Goal: Transaction & Acquisition: Purchase product/service

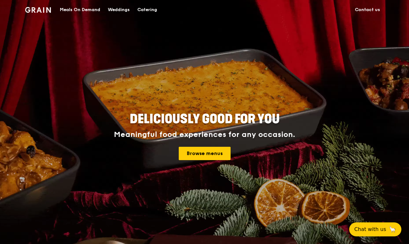
click at [144, 6] on div "Catering" at bounding box center [147, 9] width 20 height 19
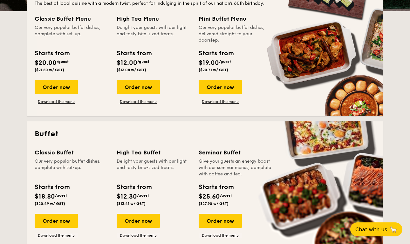
scroll to position [165, 0]
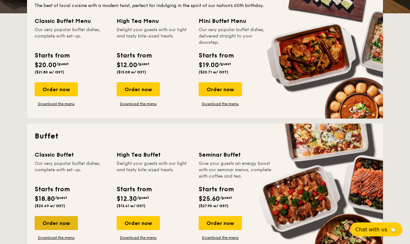
click at [45, 220] on div "Order now" at bounding box center [56, 223] width 43 height 14
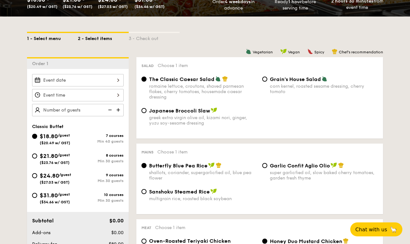
scroll to position [133, 0]
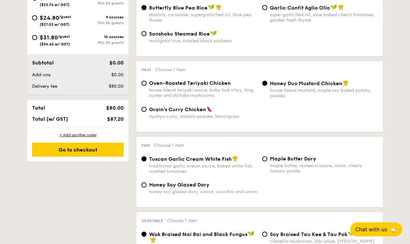
scroll to position [165, 0]
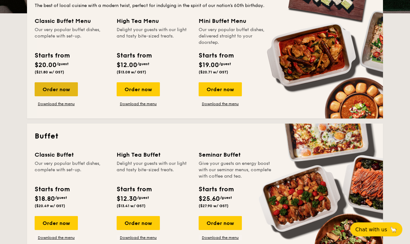
click at [45, 88] on div "Order now" at bounding box center [56, 89] width 43 height 14
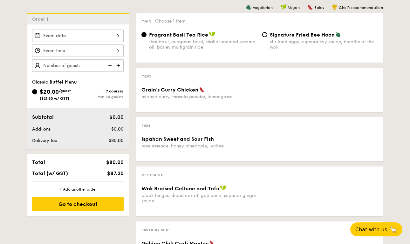
scroll to position [173, 0]
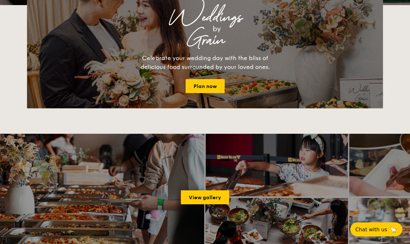
scroll to position [165, 0]
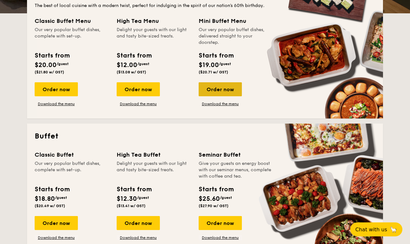
click at [210, 89] on div "Order now" at bounding box center [220, 89] width 43 height 14
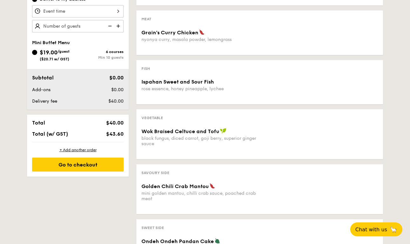
scroll to position [158, 0]
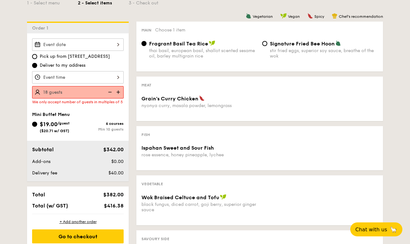
click at [30, 110] on div "Pick up from [STREET_ADDRESS] Deliver to my address 18 guests We only accept nu…" at bounding box center [78, 107] width 102 height 148
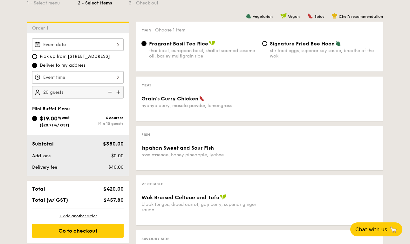
click at [17, 109] on div "1 - Select menu 2 - Select items 3 - Check out Order 1 Pick up from [STREET_ADD…" at bounding box center [205, 161] width 410 height 360
click at [26, 112] on div "1 - Select menu 2 - Select items 3 - Check out Order 1 Pick up from [STREET_ADD…" at bounding box center [205, 161] width 366 height 360
type input "15 guests"
click at [32, 116] on div "$19.00 /guest ($20.71 w/ GST)" at bounding box center [55, 120] width 46 height 13
click at [32, 116] on input "$19.00 /guest ($20.71 w/ GST) 6 courses Min 10 guests" at bounding box center [34, 118] width 5 height 5
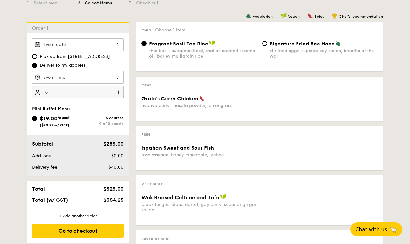
click at [169, 39] on div "Main Choose 1 item Fragrant Basil Tea Rice thai basil, european basil, shallot …" at bounding box center [259, 47] width 247 height 50
click at [173, 50] on div "thai basil, european basil, shallot scented sesame oil, barley multigrain rice" at bounding box center [203, 53] width 108 height 11
click at [147, 46] on input "Fragrant Basil Tea Rice thai basil, european basil, shallot scented sesame oil,…" at bounding box center [144, 43] width 5 height 5
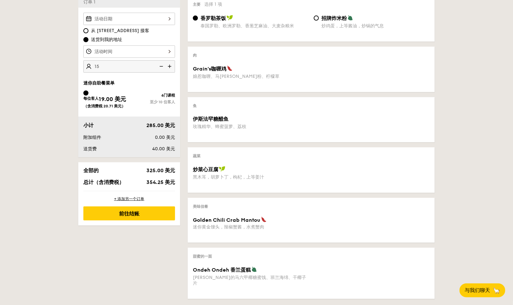
scroll to position [180, 0]
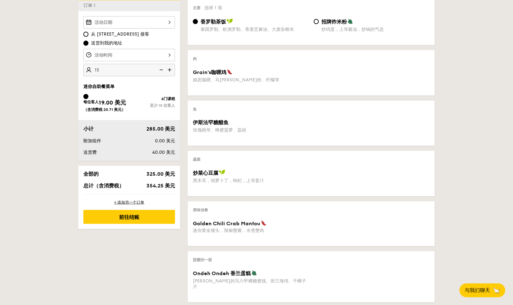
click at [168, 188] on font "354.25 美元" at bounding box center [160, 186] width 29 height 6
